Goal: Task Accomplishment & Management: Manage account settings

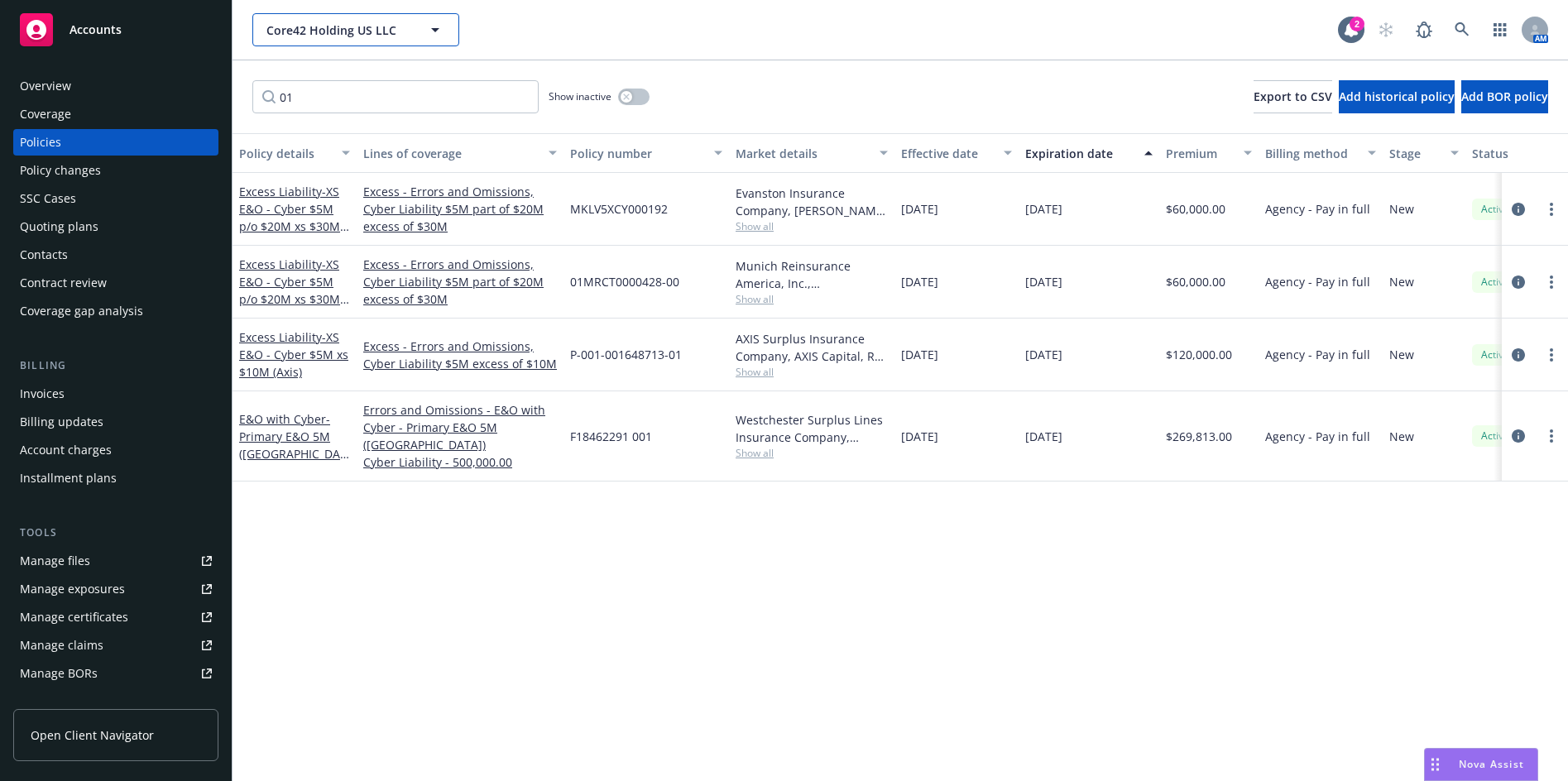
click at [314, 36] on span "Core42 Holding US LLC" at bounding box center [337, 30] width 143 height 17
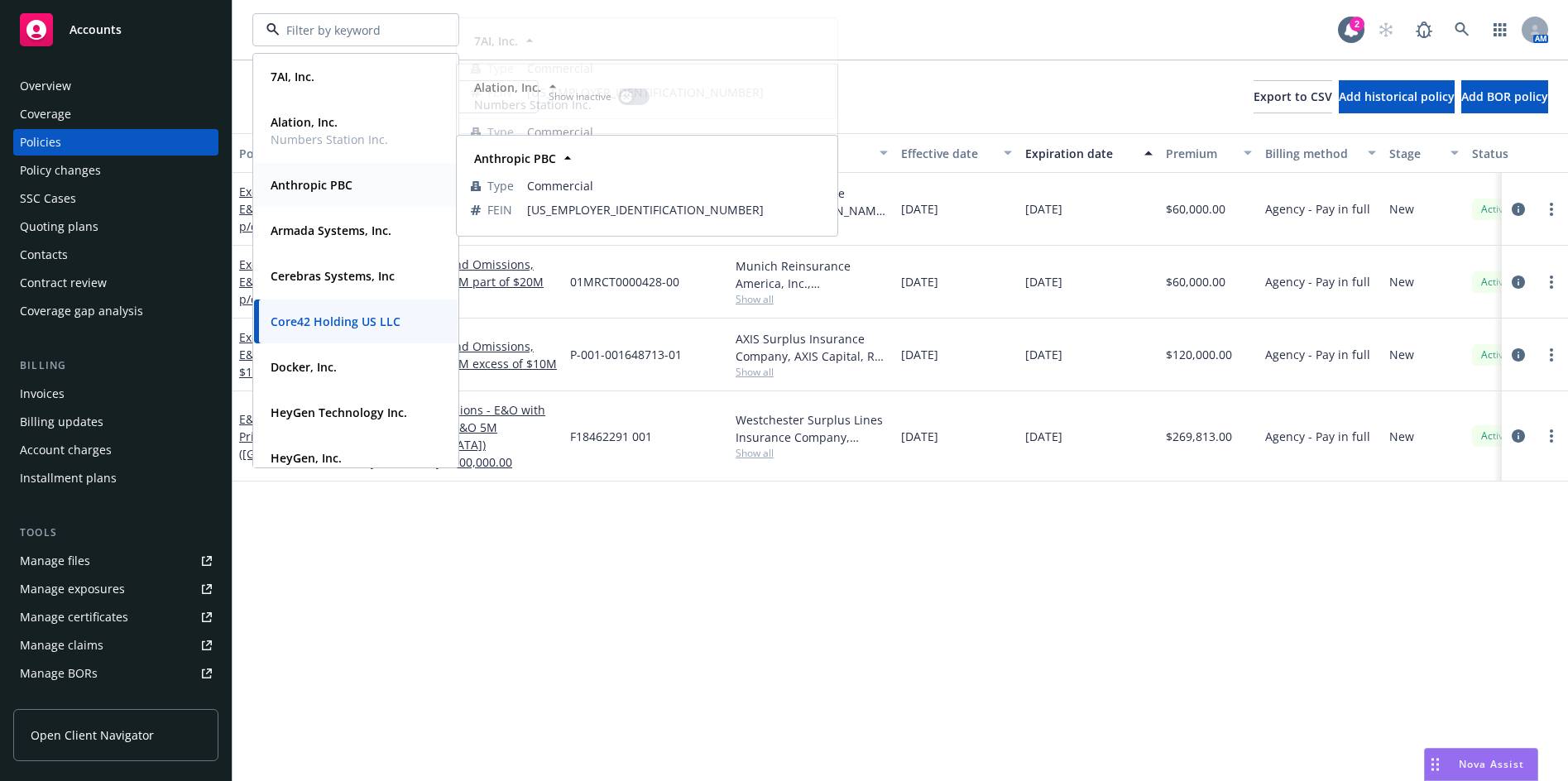
click at [320, 179] on strong "Anthropic PBC" at bounding box center [311, 184] width 82 height 15
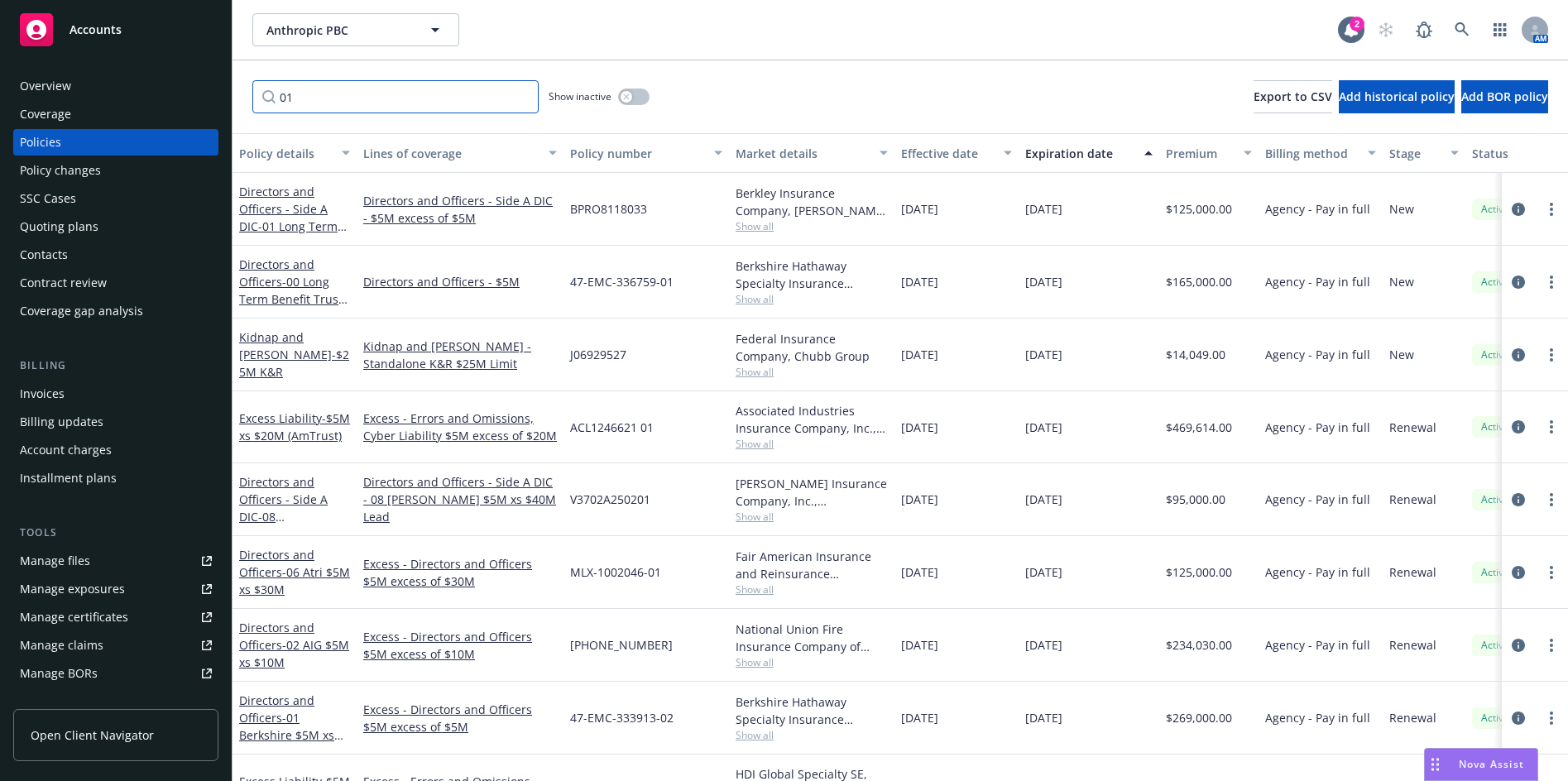
click at [523, 98] on input "01" at bounding box center [395, 96] width 286 height 33
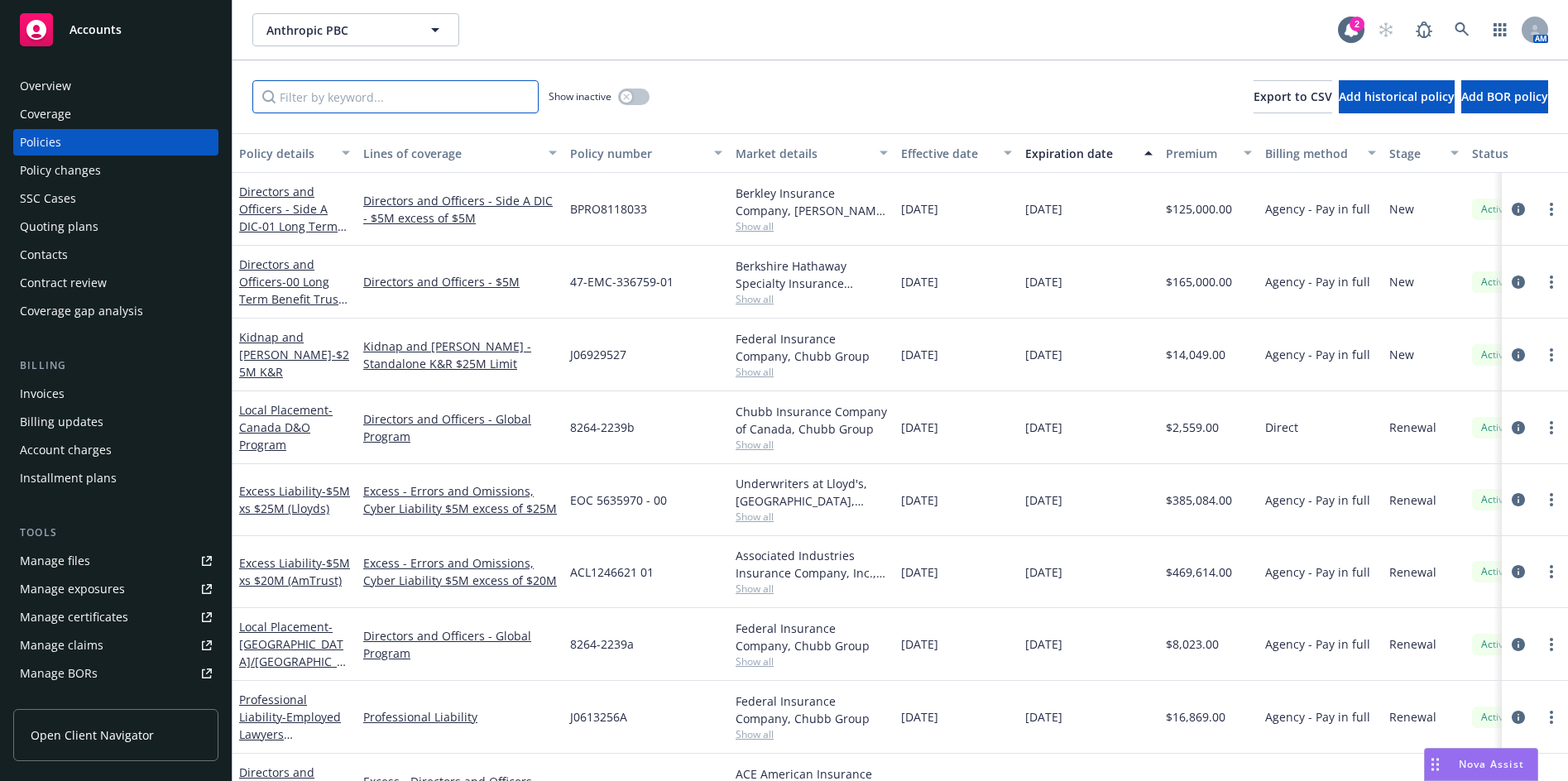
click at [308, 100] on input "Filter by keyword..." at bounding box center [395, 96] width 286 height 33
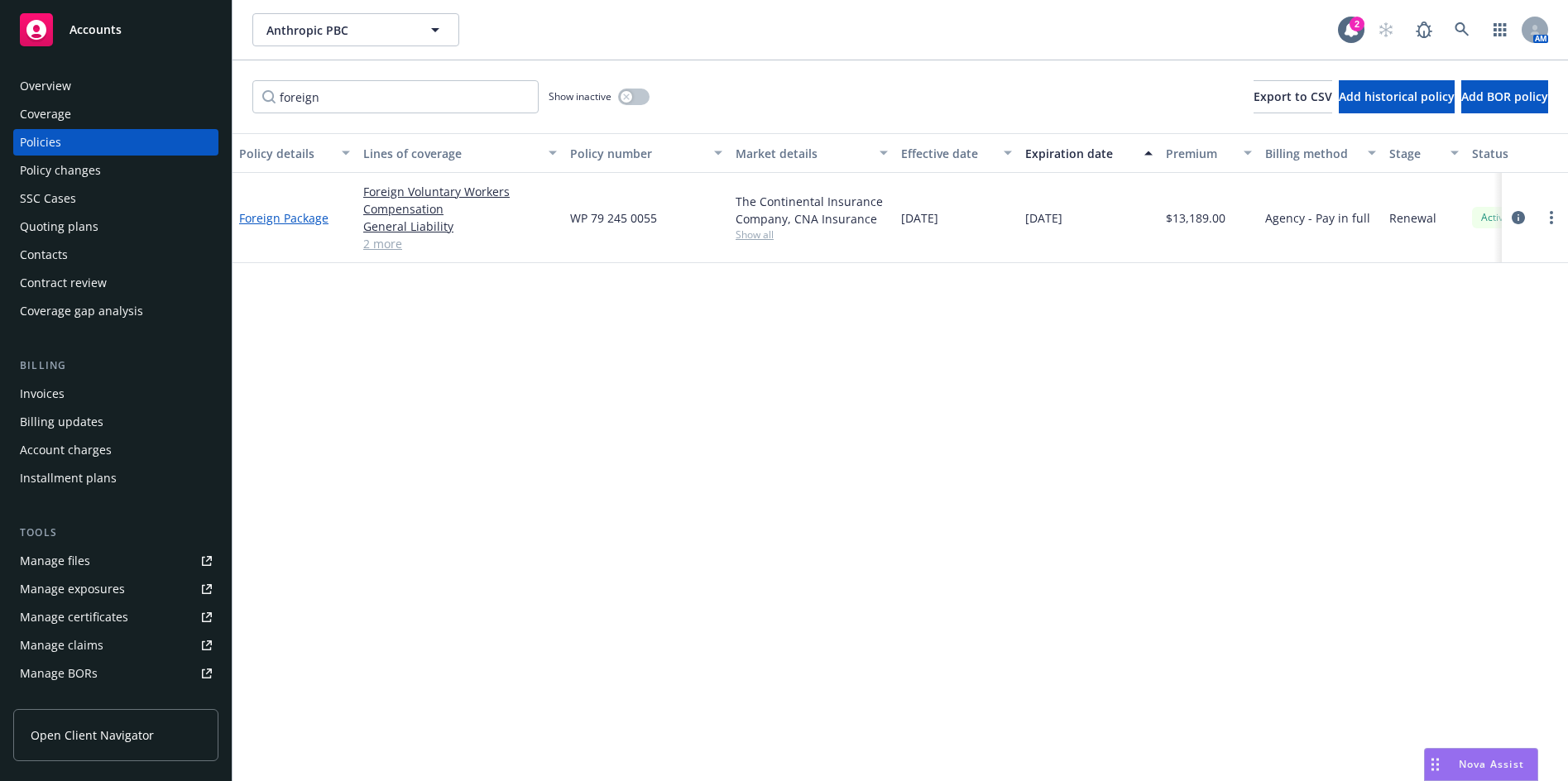
click at [263, 216] on link "Foreign Package" at bounding box center [283, 217] width 89 height 15
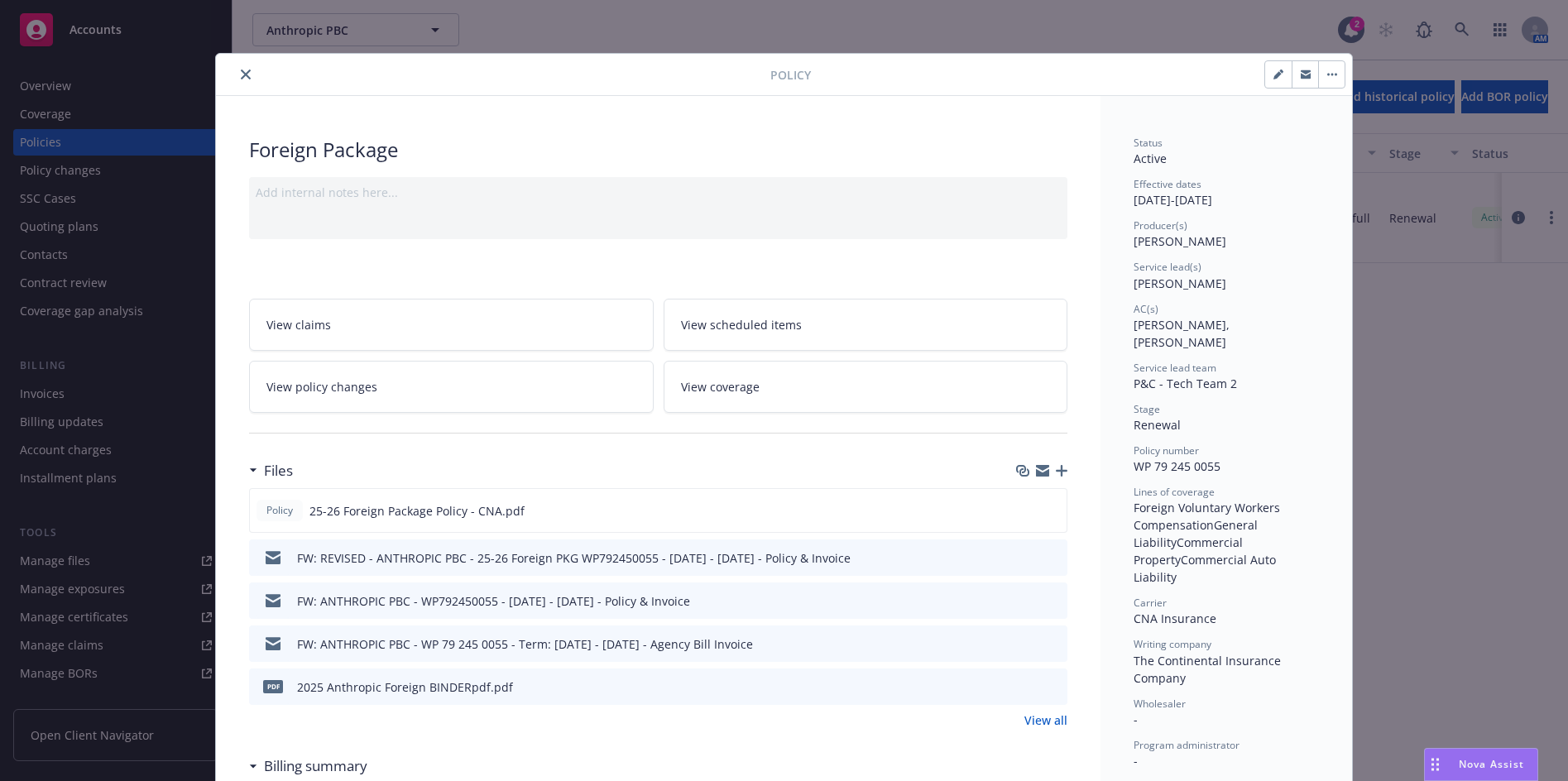
click at [1044, 687] on icon "preview file" at bounding box center [1051, 685] width 15 height 12
click at [241, 72] on icon "close" at bounding box center [245, 74] width 10 height 10
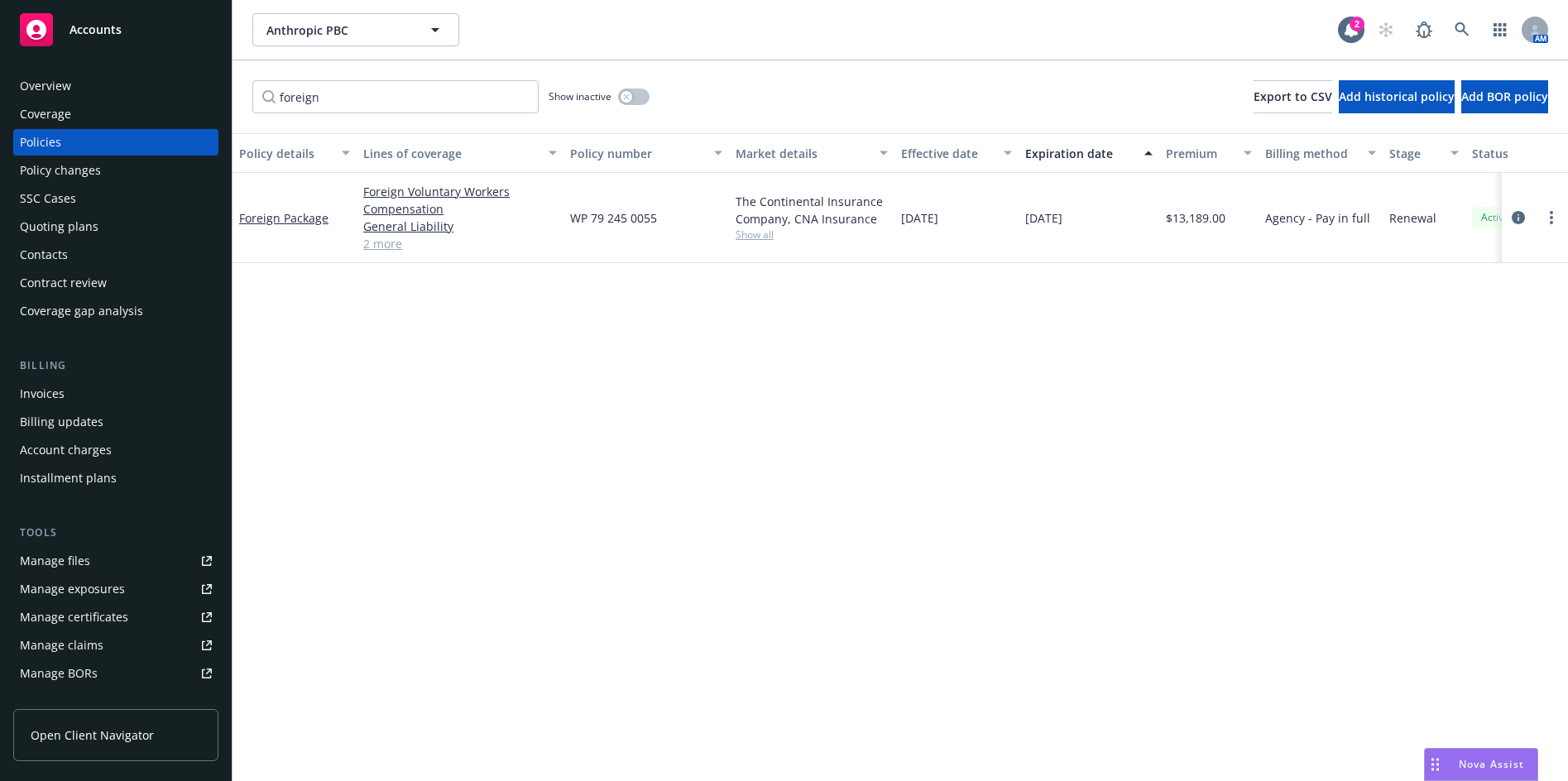
click at [237, 75] on div "foreign Show inactive Export to CSV Add historical policy Add BOR policy" at bounding box center [900, 96] width 1335 height 73
drag, startPoint x: 238, startPoint y: 115, endPoint x: 279, endPoint y: 73, distance: 58.7
click at [242, 114] on div "foreign Show inactive Export to CSV Add historical policy Add BOR policy" at bounding box center [900, 96] width 1335 height 73
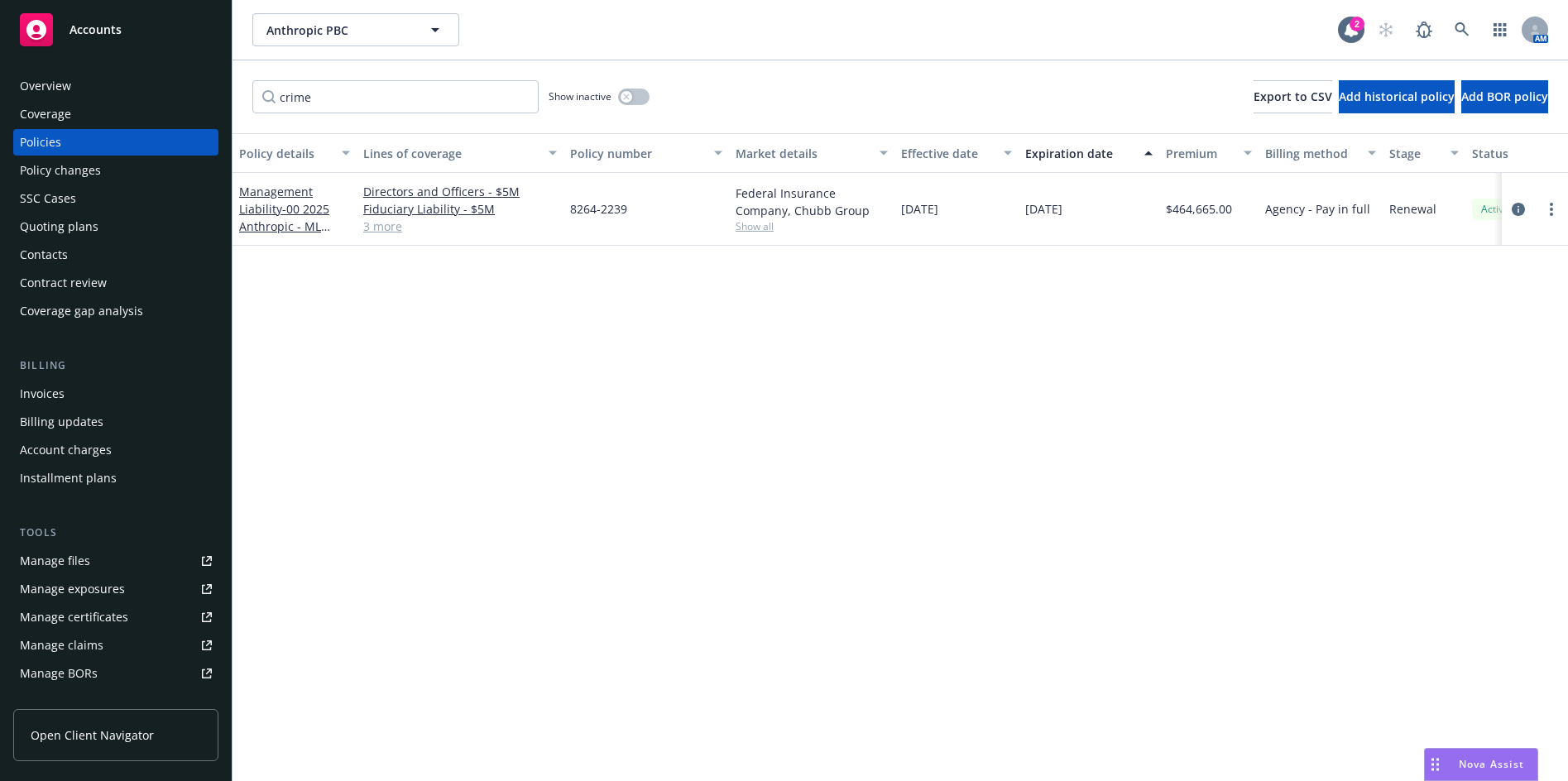
click at [393, 229] on link "3 more" at bounding box center [460, 225] width 194 height 17
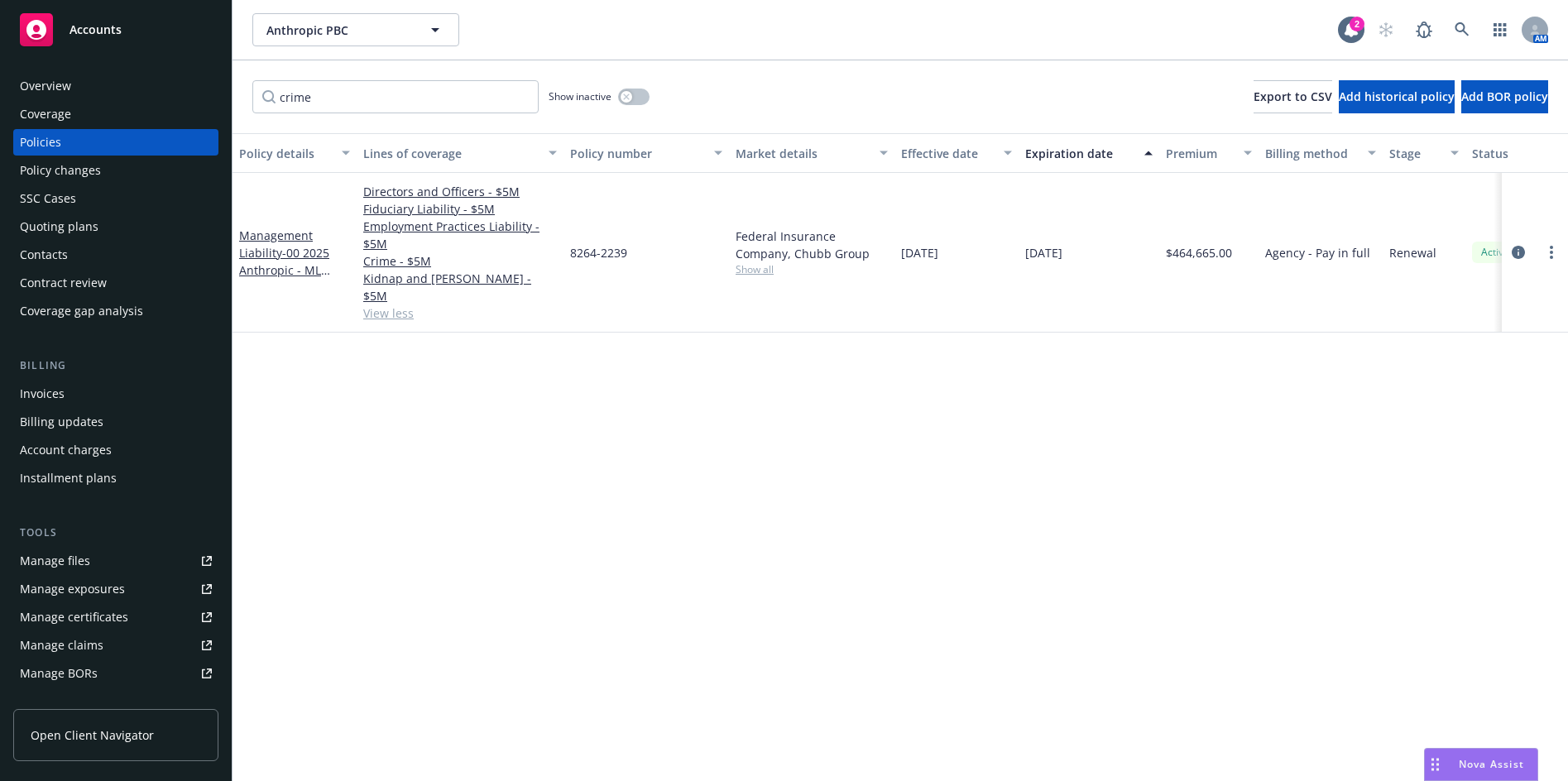
click at [469, 591] on div "Policy details Lines of coverage Policy number Market details Effective date Ex…" at bounding box center [900, 457] width 1335 height 648
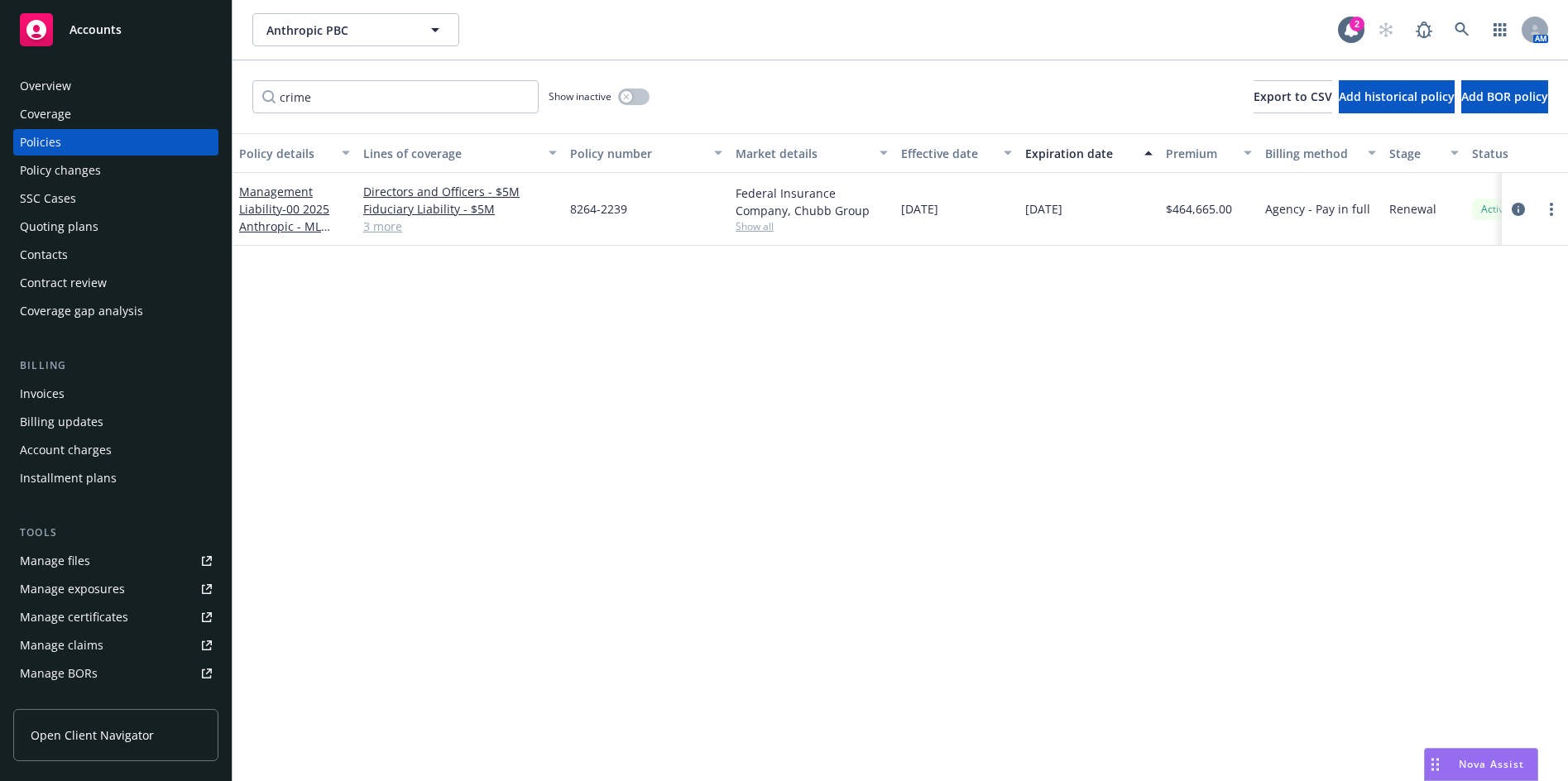
click at [303, 389] on div "Policy details Lines of coverage Policy number Market details Effective date Ex…" at bounding box center [900, 457] width 1335 height 648
click at [314, 336] on div "Policy details Lines of coverage Policy number Market details Effective date Ex…" at bounding box center [900, 457] width 1335 height 648
drag, startPoint x: 329, startPoint y: 99, endPoint x: 464, endPoint y: 186, distance: 160.6
click at [237, 109] on div "crime Show inactive Export to CSV Add historical policy Add BOR policy" at bounding box center [900, 96] width 1335 height 73
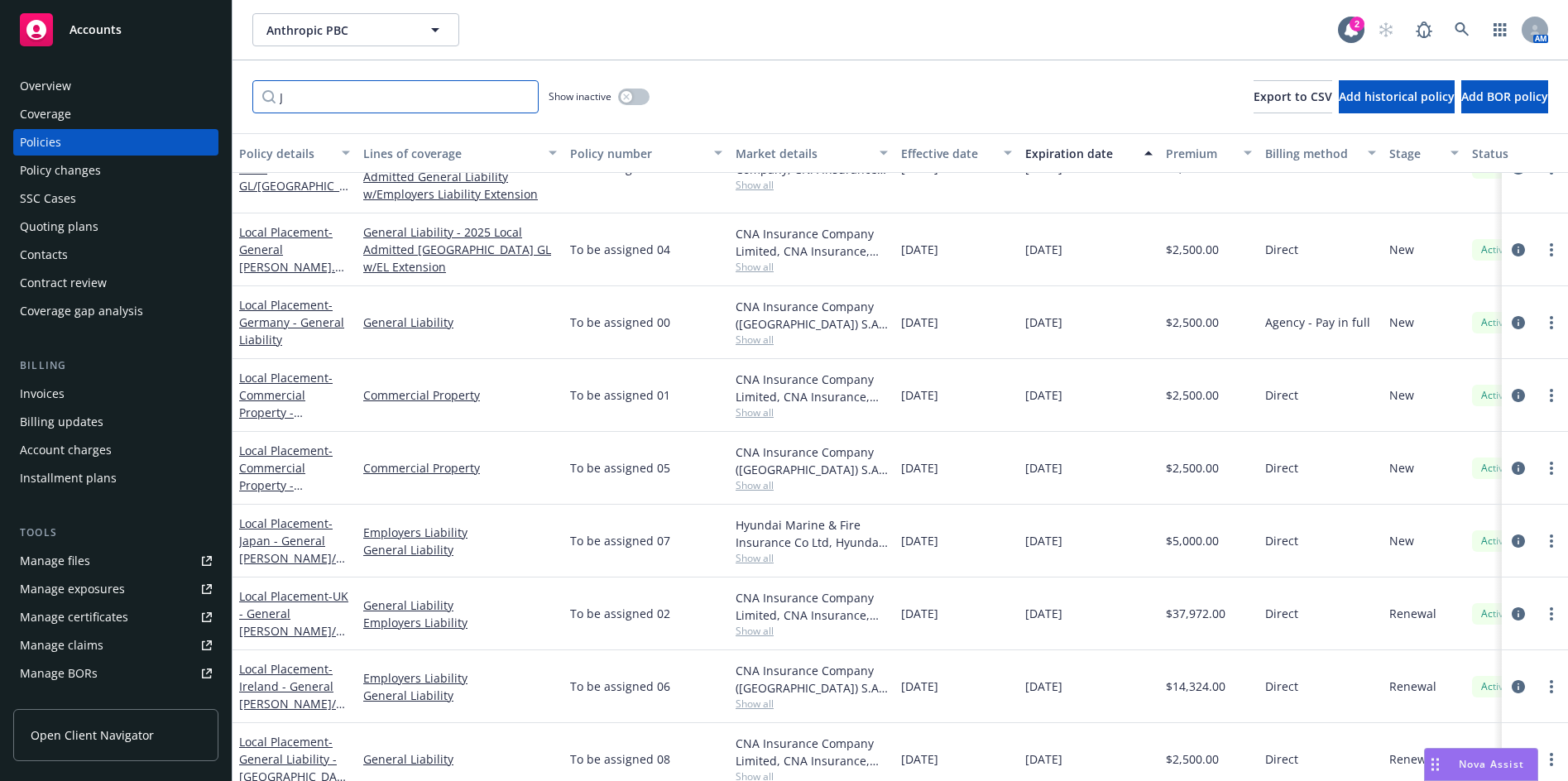
scroll to position [1197, 0]
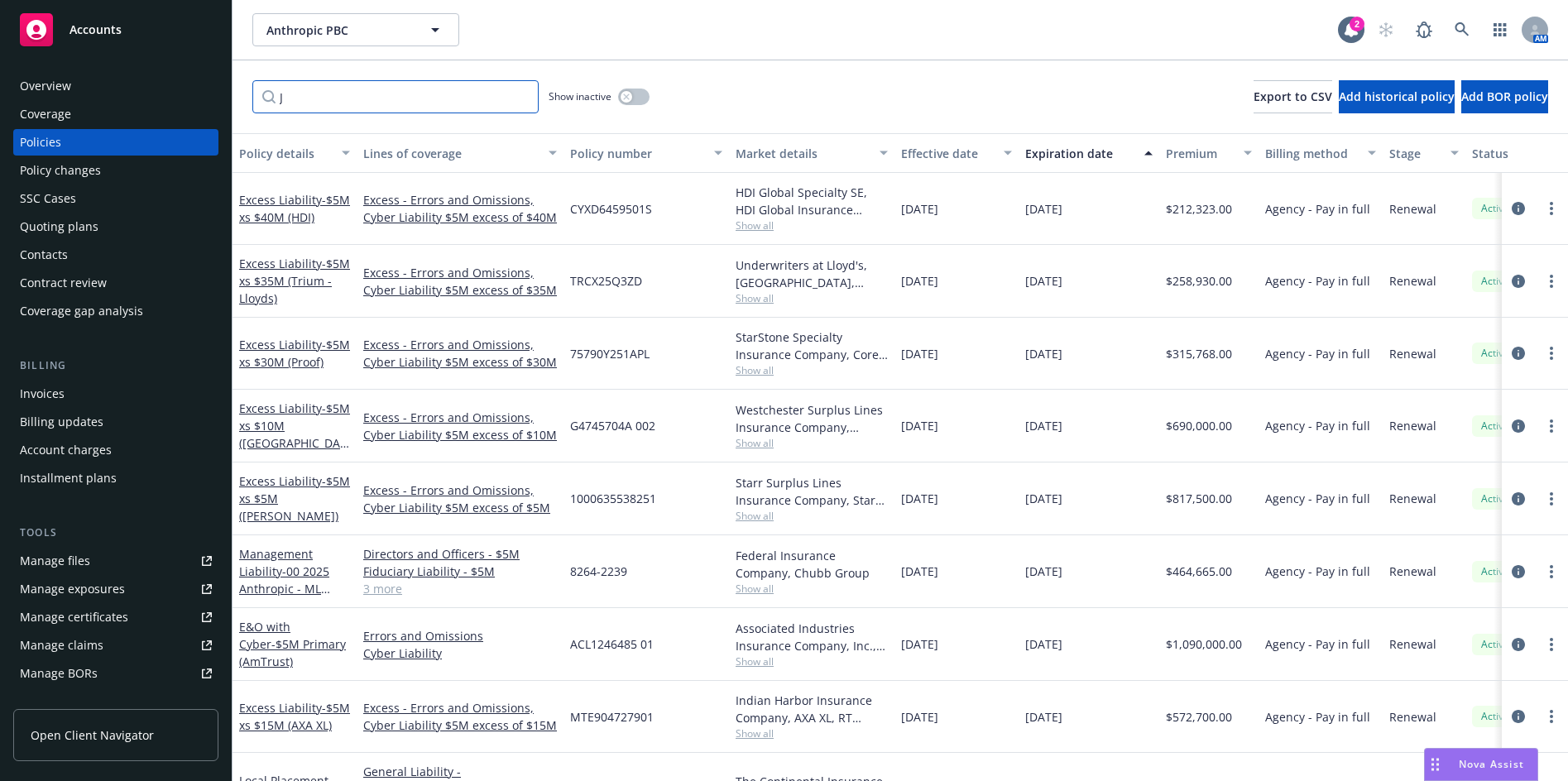
type input "J"
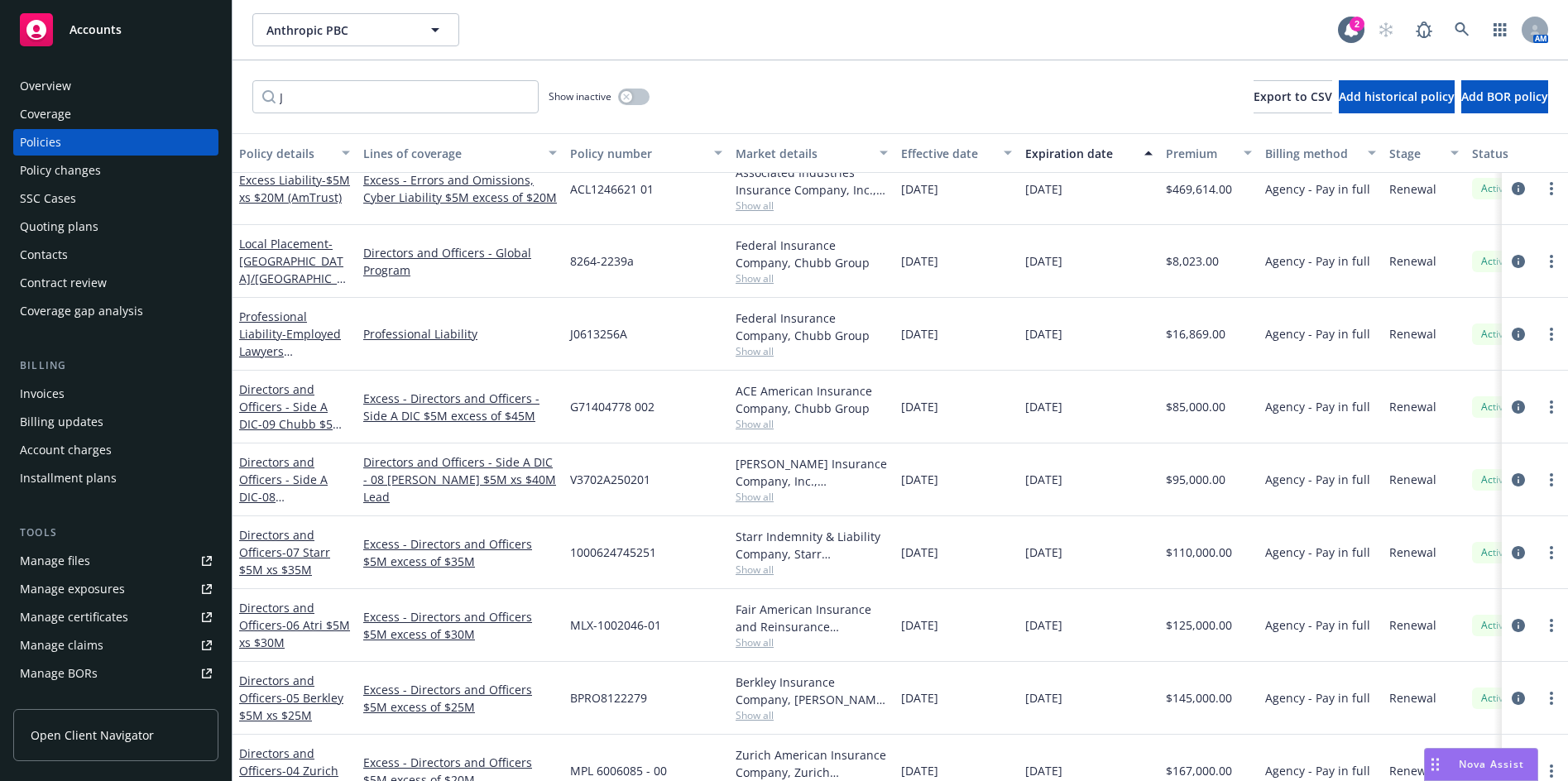
scroll to position [204, 0]
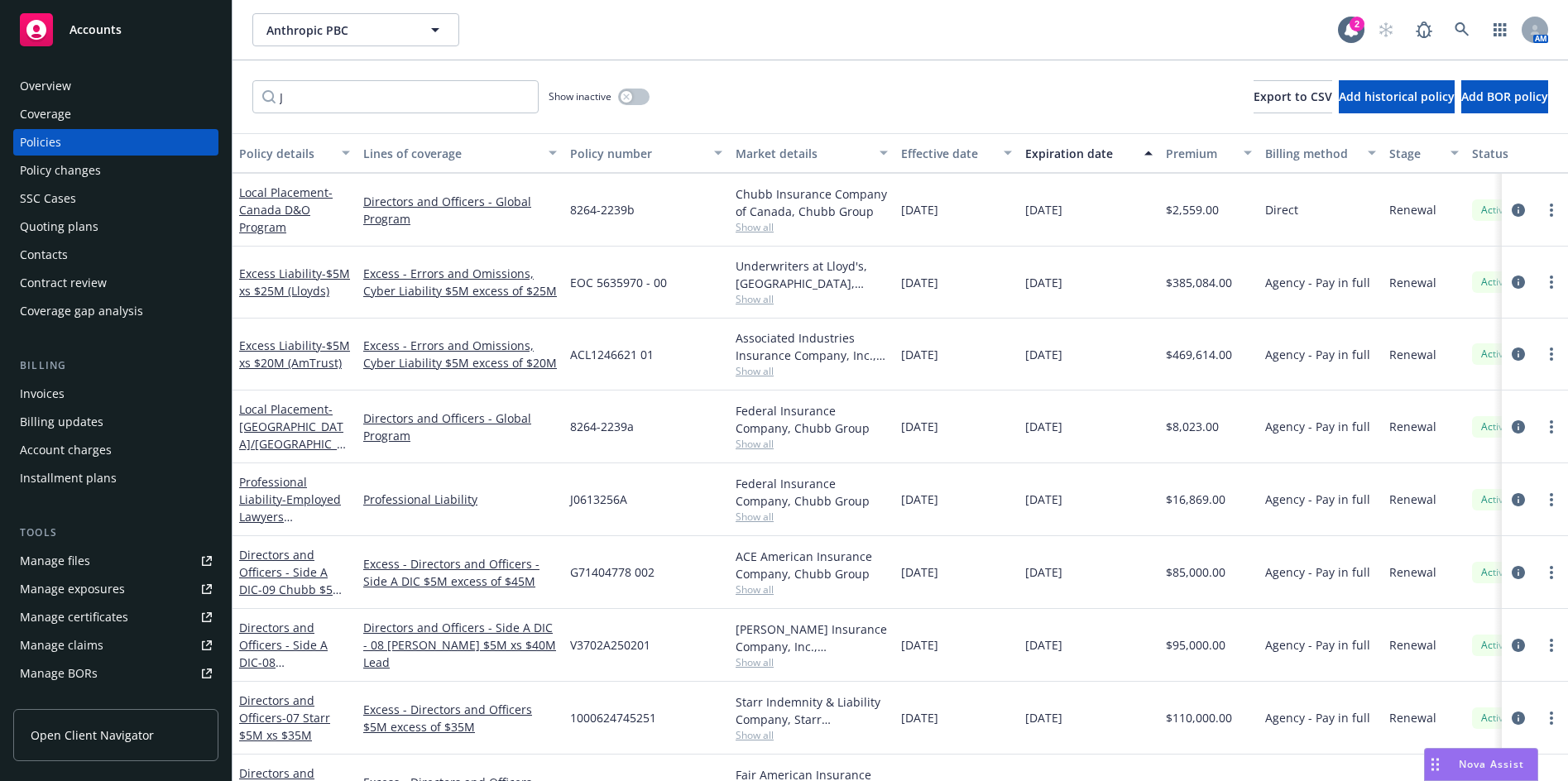
click at [43, 392] on div "Invoices" at bounding box center [42, 393] width 45 height 26
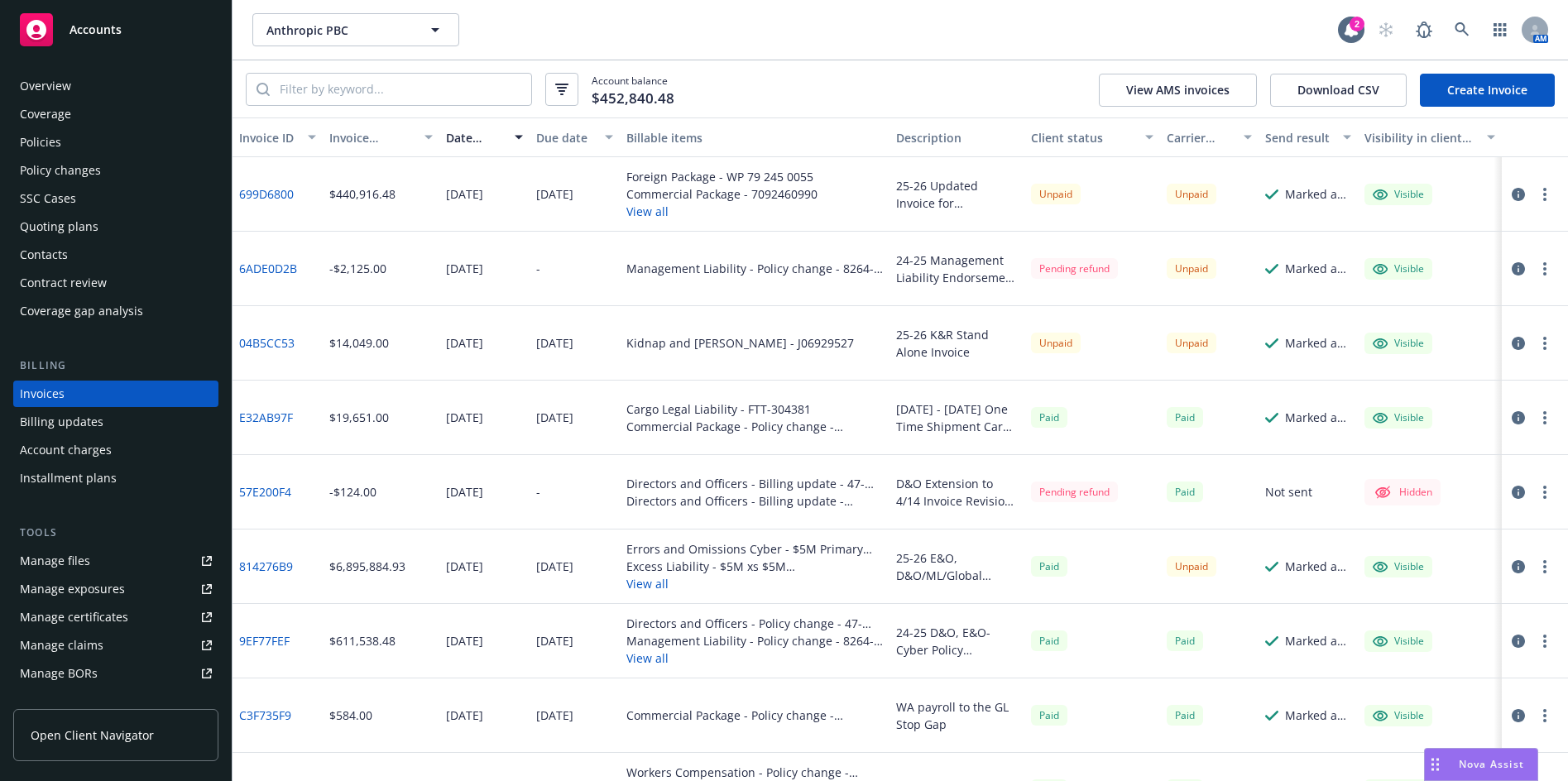
click at [297, 64] on div "Account balance $452,840.48 View AMS invoices Download CSV Create Invoice" at bounding box center [900, 88] width 1335 height 57
